Goal: Check status

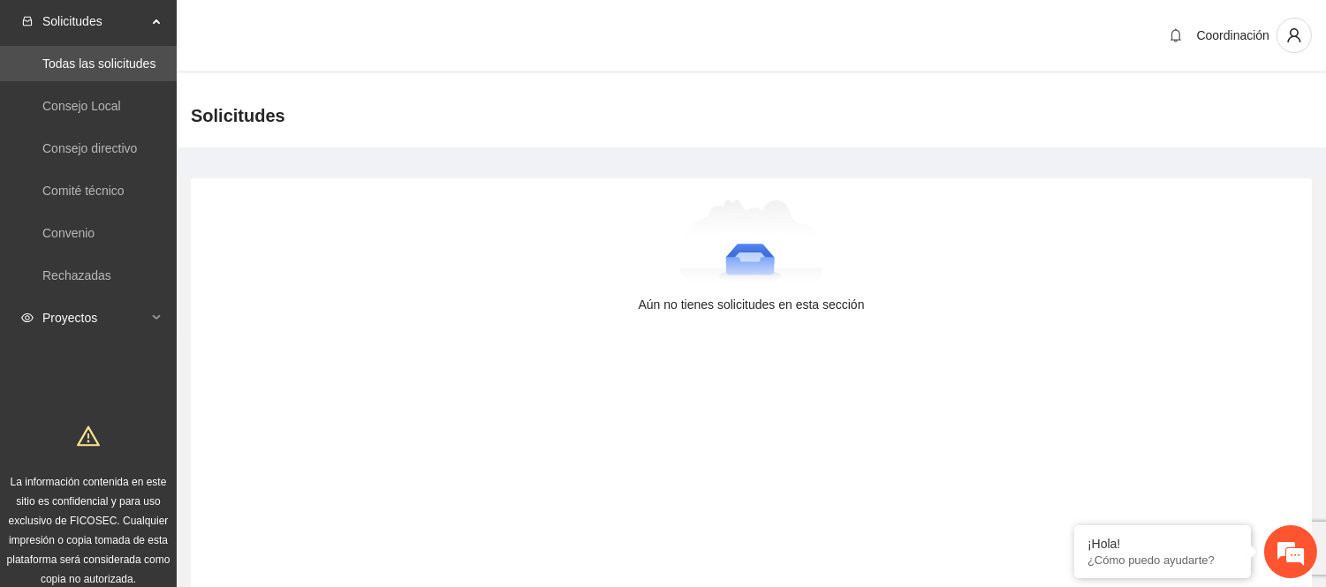
click at [51, 325] on span "Proyectos" at bounding box center [94, 317] width 104 height 35
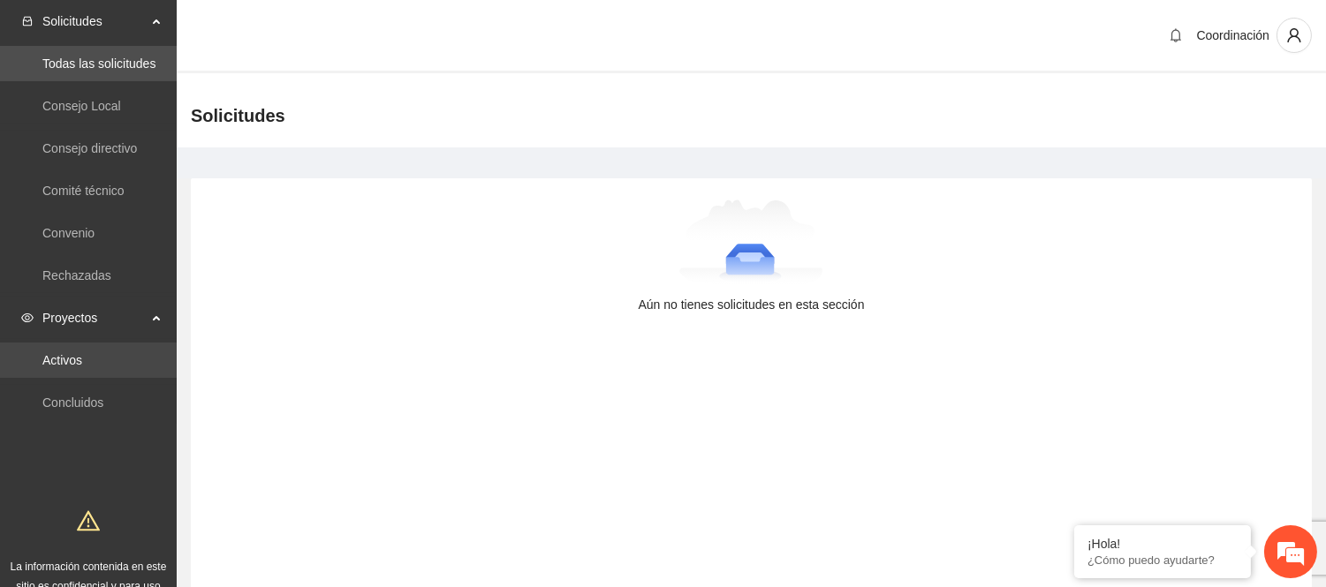
click at [80, 367] on link "Activos" at bounding box center [62, 360] width 40 height 14
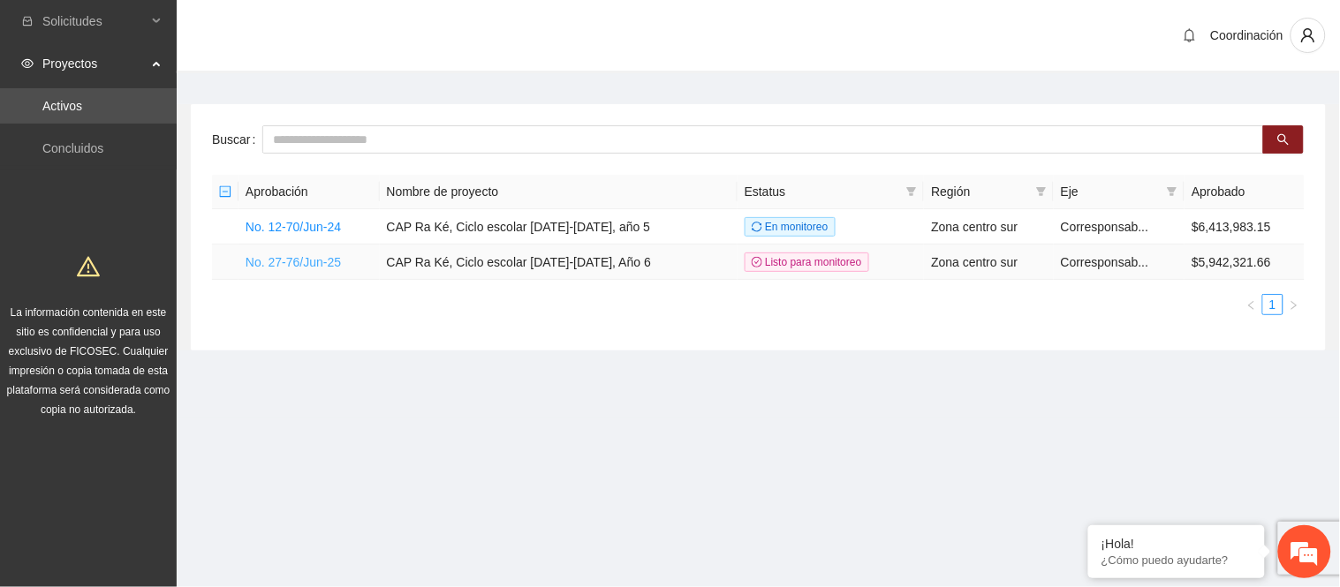
click at [268, 260] on link "No. 27-76/Jun-25" at bounding box center [293, 262] width 95 height 14
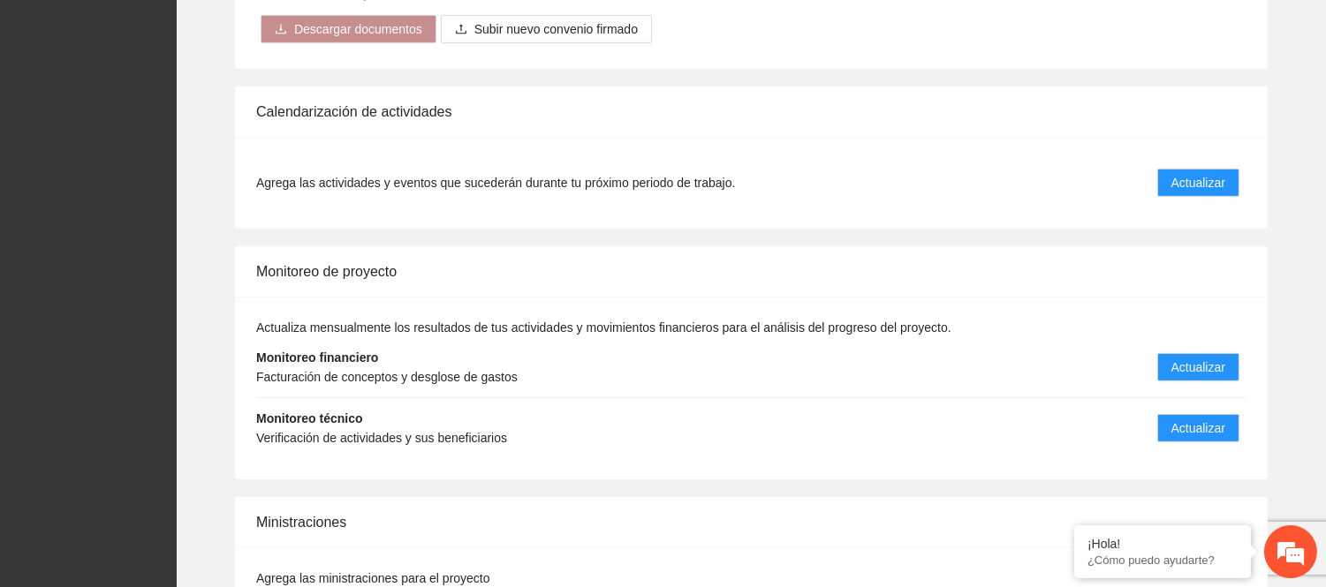
scroll to position [1767, 0]
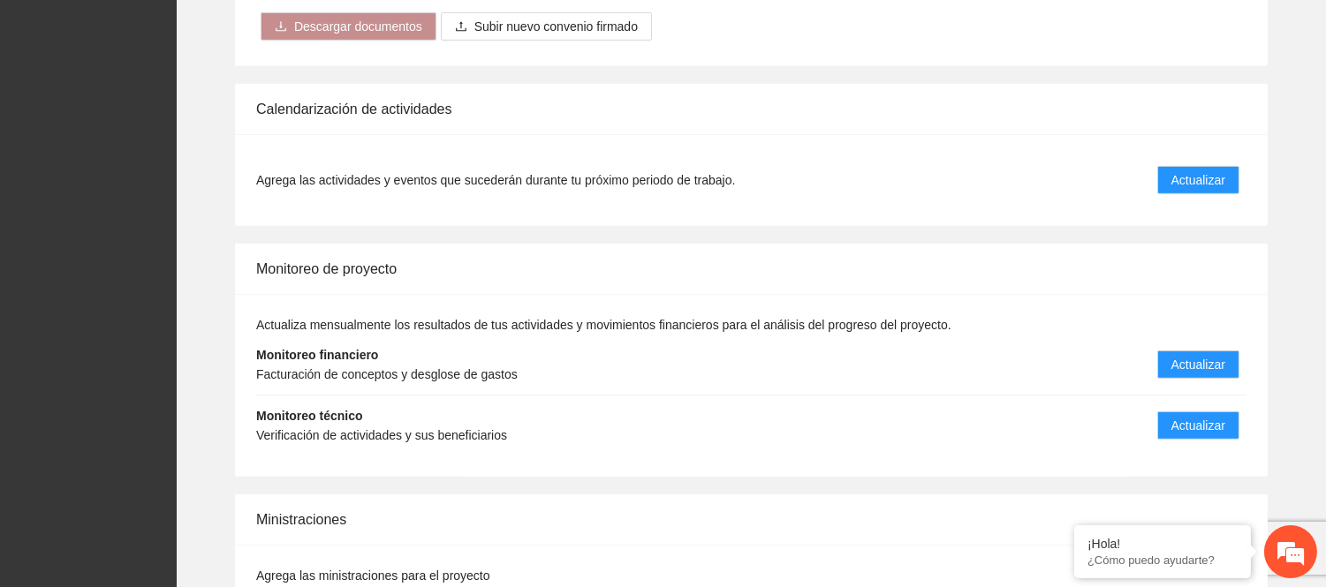
click at [355, 170] on span "Agrega las actividades y eventos que sucederán durante tu próximo periodo de tr…" at bounding box center [495, 179] width 479 height 19
drag, startPoint x: 275, startPoint y: 170, endPoint x: 726, endPoint y: 168, distance: 451.4
click at [655, 155] on li "Agrega las actividades y eventos que sucederán durante tu próximo periodo de tr…" at bounding box center [751, 179] width 990 height 49
click at [866, 204] on div "Agrega las actividades y eventos que sucederán durante tu próximo periodo de tr…" at bounding box center [751, 180] width 1033 height 92
